Goal: Navigation & Orientation: Go to known website

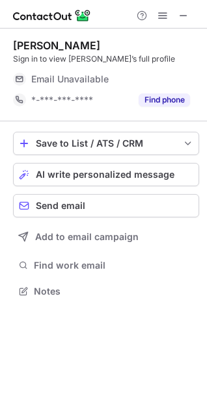
scroll to position [283, 207]
